Goal: Task Accomplishment & Management: Manage account settings

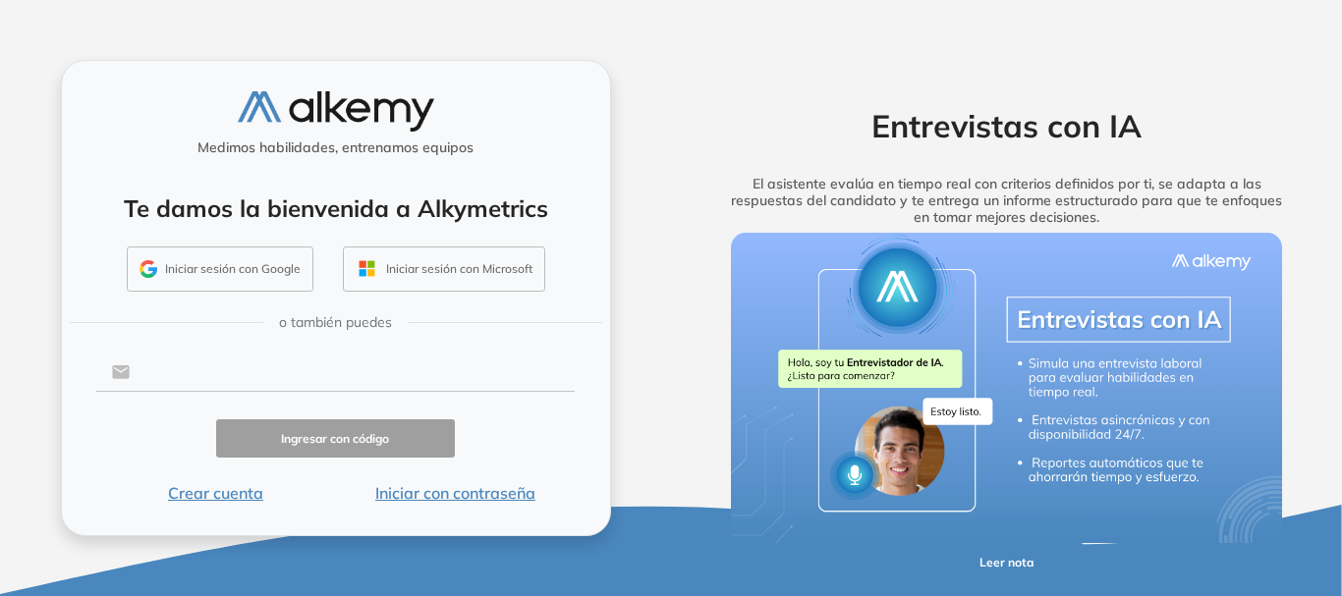
click at [238, 371] on input "text" at bounding box center [352, 372] width 445 height 37
type input "**********"
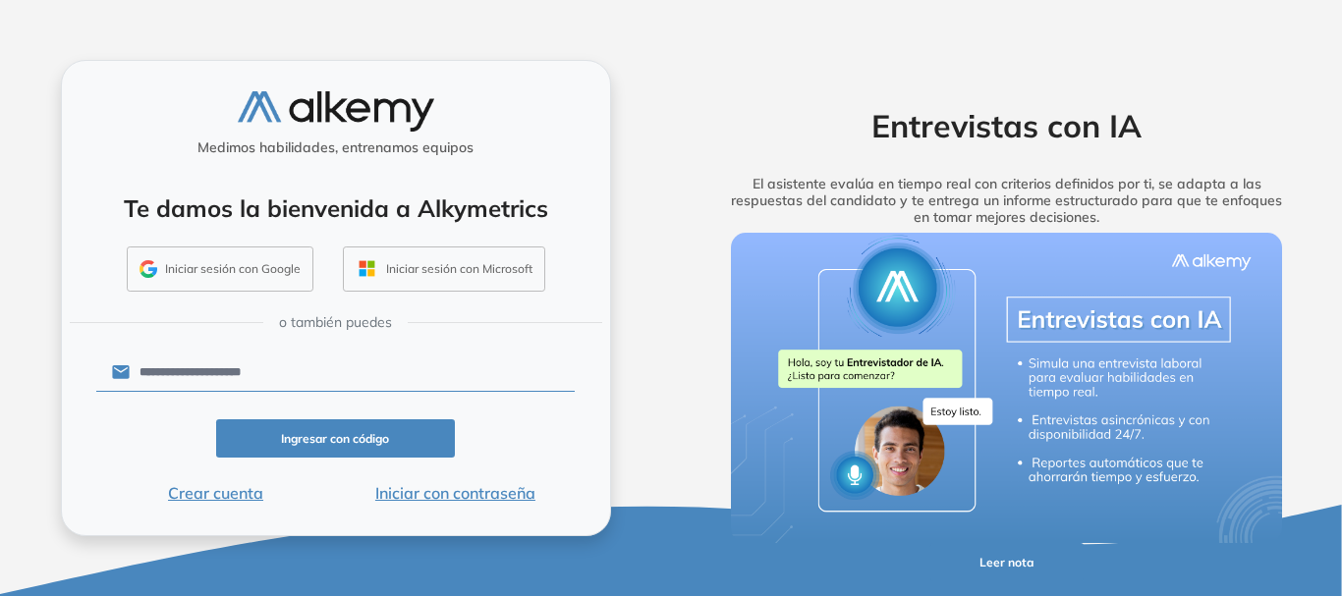
click at [388, 446] on button "Ingresar con código" at bounding box center [336, 439] width 240 height 38
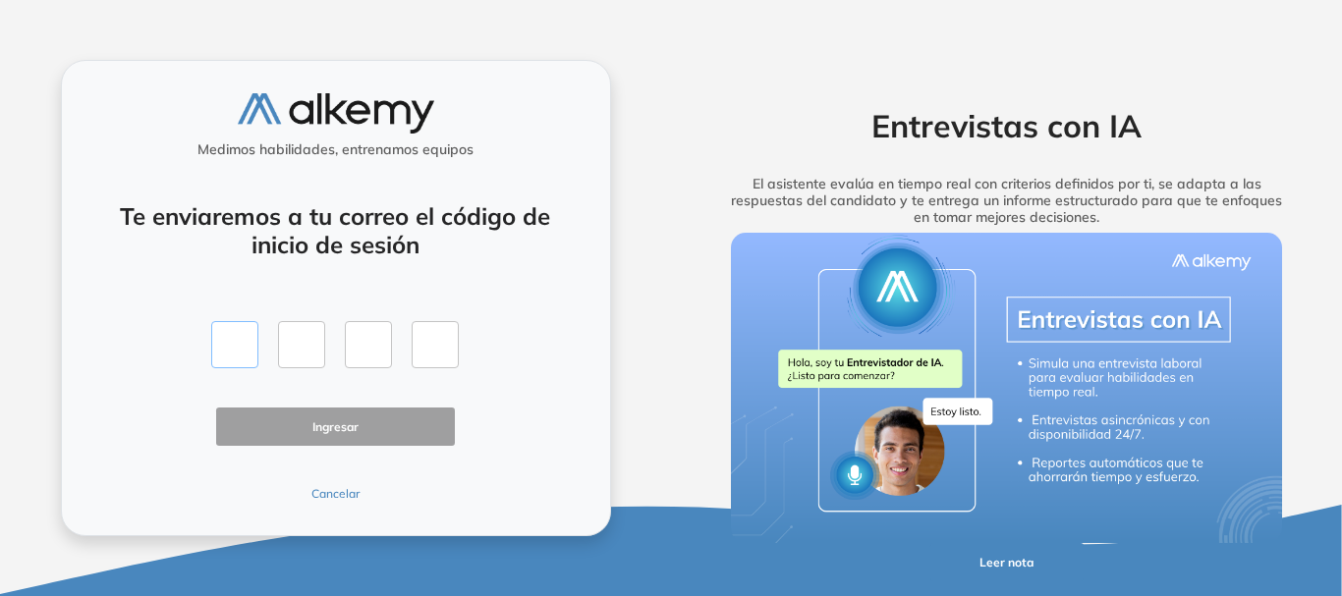
click at [228, 328] on input "text" at bounding box center [234, 344] width 47 height 47
type input "*"
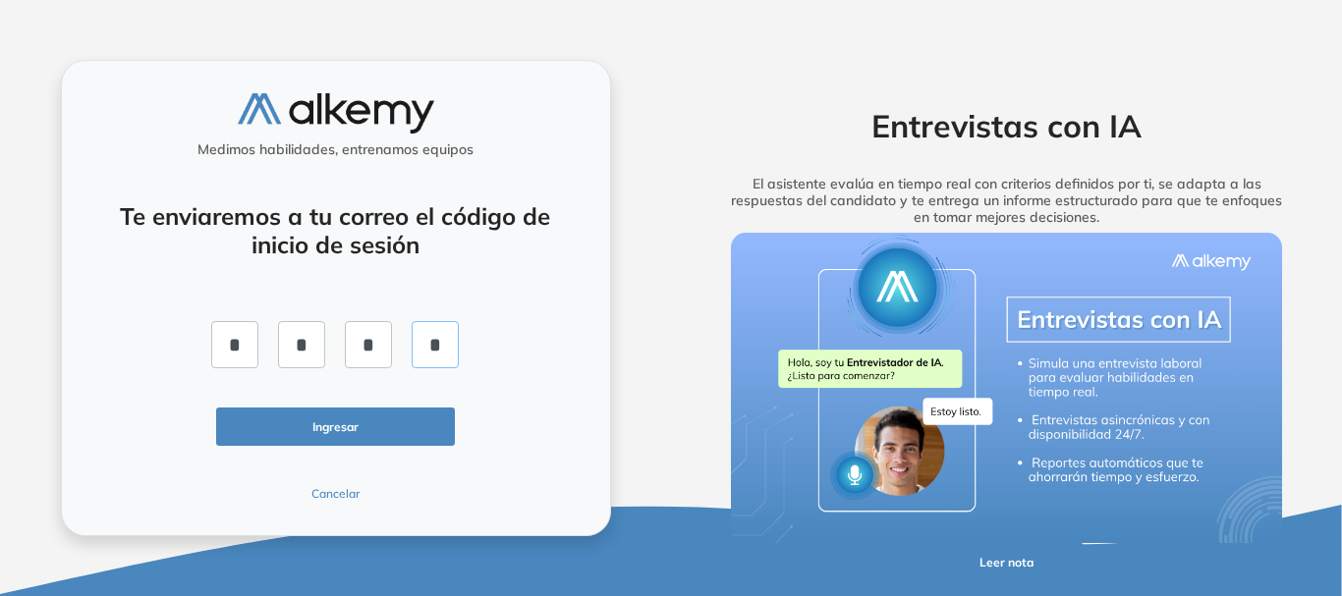
type input "*"
click at [397, 426] on button "Ingresar" at bounding box center [336, 427] width 240 height 38
